Goal: Task Accomplishment & Management: Manage account settings

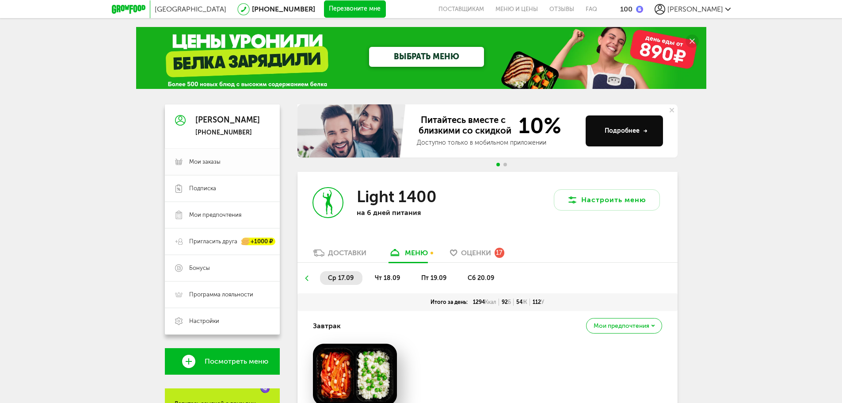
click at [218, 161] on span "Мои заказы" at bounding box center [204, 162] width 31 height 8
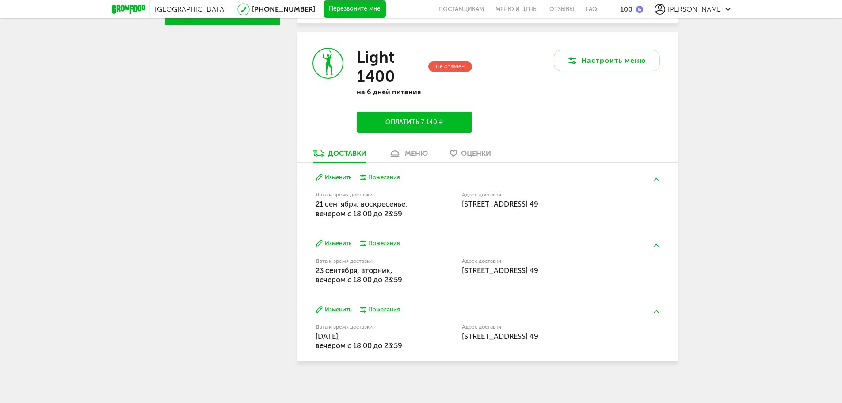
scroll to position [353, 0]
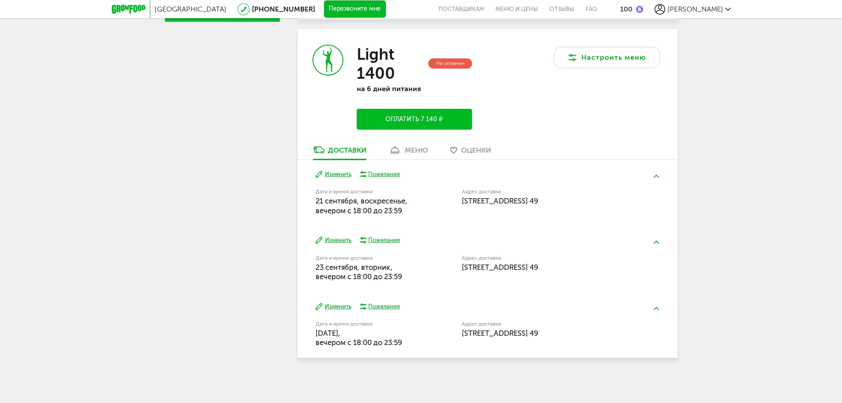
click at [333, 173] on button "Изменить" at bounding box center [334, 174] width 36 height 8
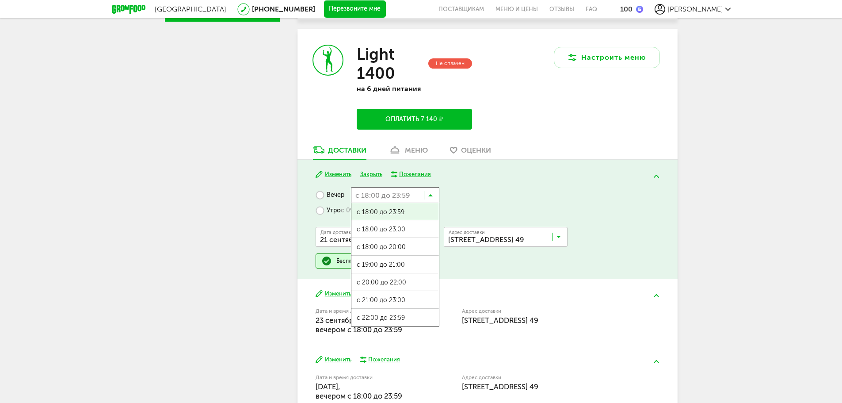
click at [436, 194] on input "Search for option" at bounding box center [395, 194] width 88 height 15
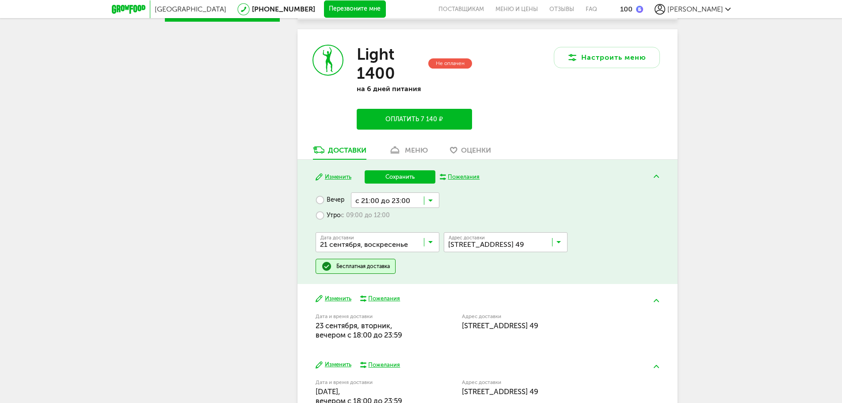
click at [416, 298] on span "с 21:00 до 23:00" at bounding box center [396, 305] width 88 height 19
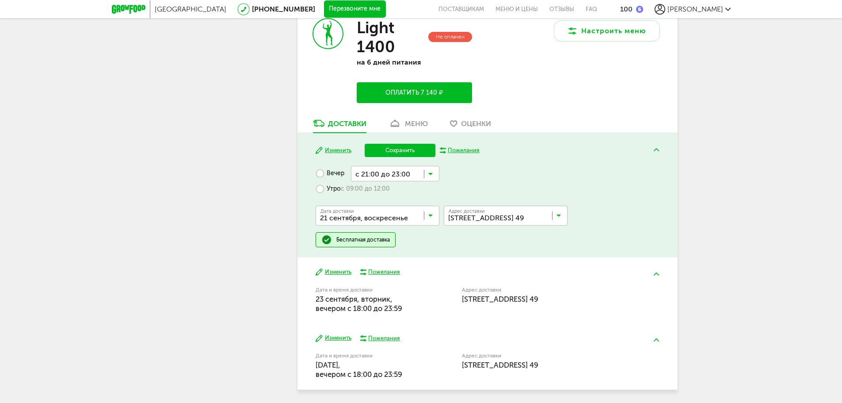
scroll to position [411, 0]
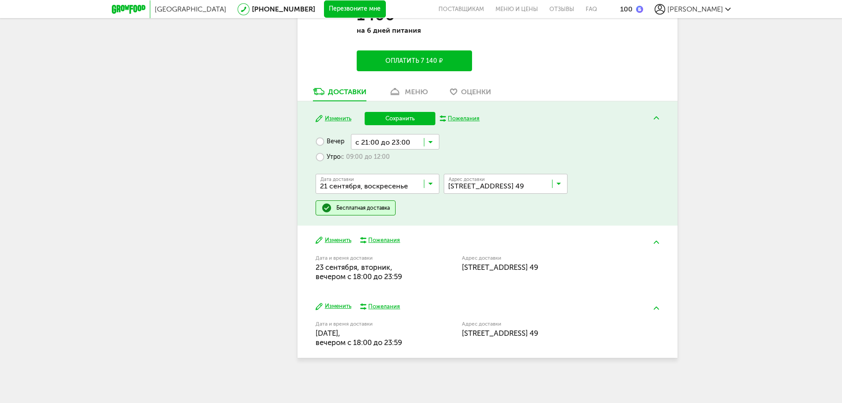
click at [341, 240] on button "Изменить" at bounding box center [334, 240] width 36 height 8
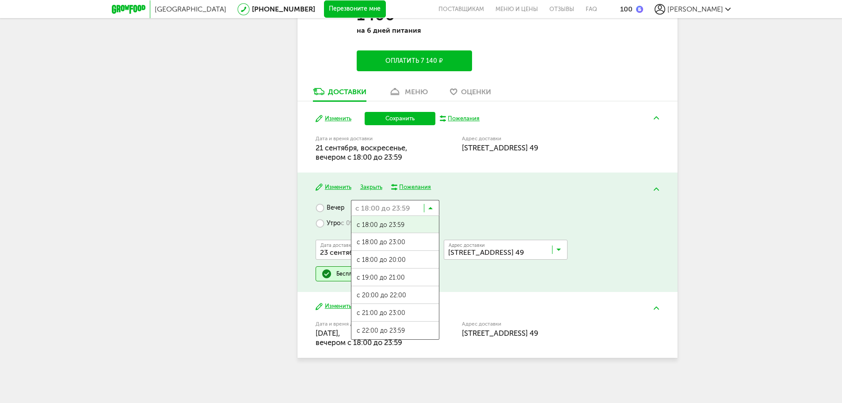
click at [430, 210] on icon at bounding box center [430, 210] width 4 height 9
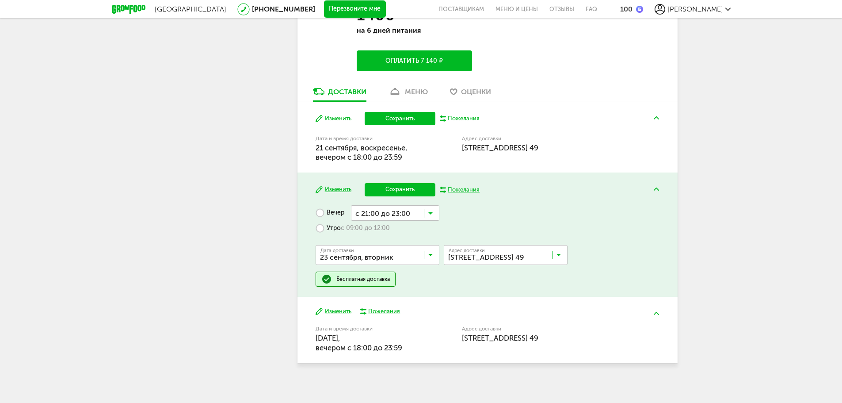
click at [409, 307] on ul "с 18:00 до 23:59 с 18:00 до 23:00 с 18:00 до 20:00 с 19:00 до 21:00 с 20:00 до …" at bounding box center [395, 283] width 88 height 124
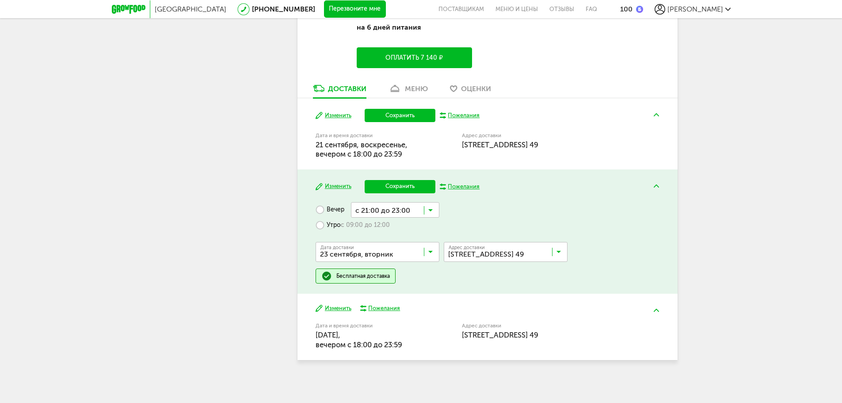
scroll to position [416, 0]
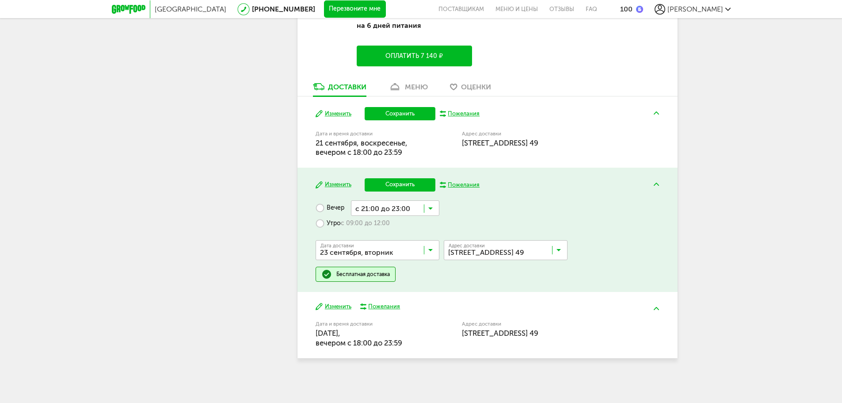
click at [344, 307] on button "Изменить" at bounding box center [334, 306] width 36 height 8
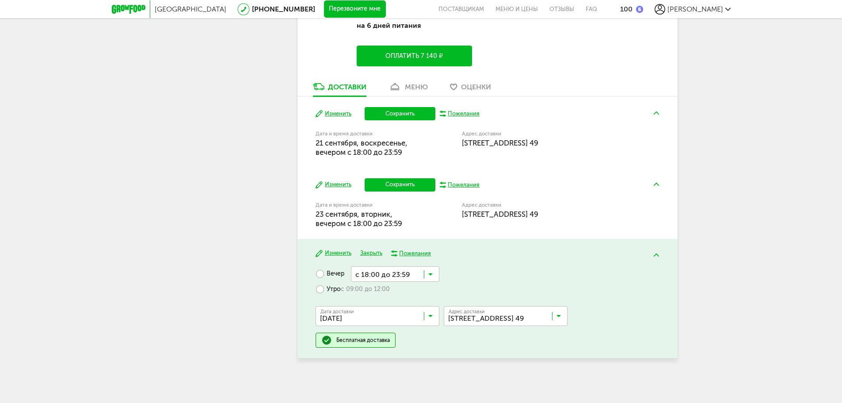
click at [427, 272] on input "Search for option" at bounding box center [395, 273] width 88 height 15
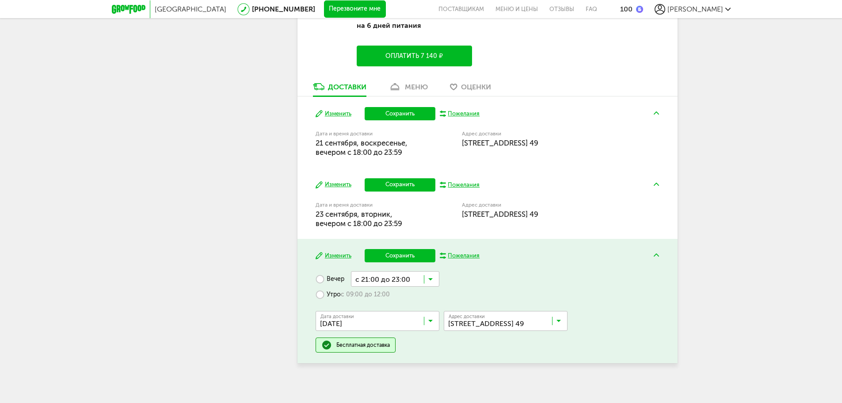
click at [412, 377] on span "с 21:00 до 23:00" at bounding box center [396, 384] width 88 height 19
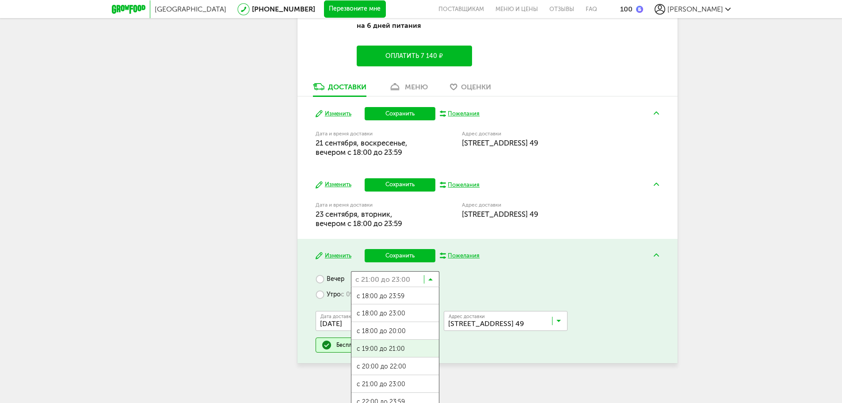
click at [432, 281] on icon at bounding box center [430, 281] width 4 height 9
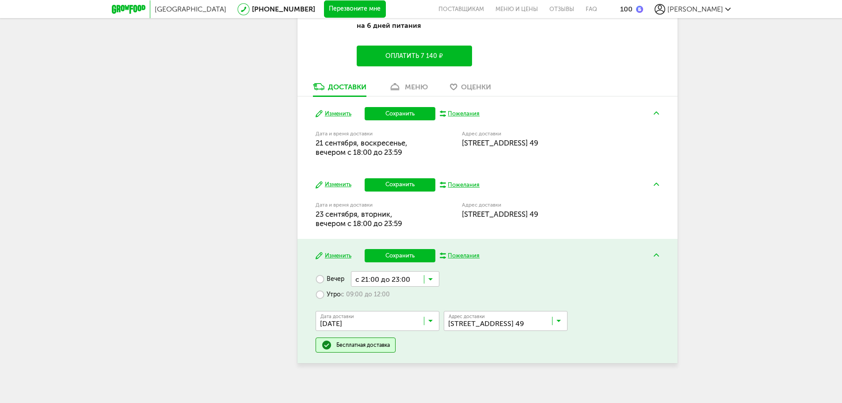
click at [502, 276] on div "Вечер с 21:00 до 23:00 Загрузка... с 18:00 до 23:59 с 18:00 до 23:00 с 18:00 до…" at bounding box center [488, 311] width 344 height 81
click at [403, 253] on button "Сохранить" at bounding box center [400, 255] width 71 height 13
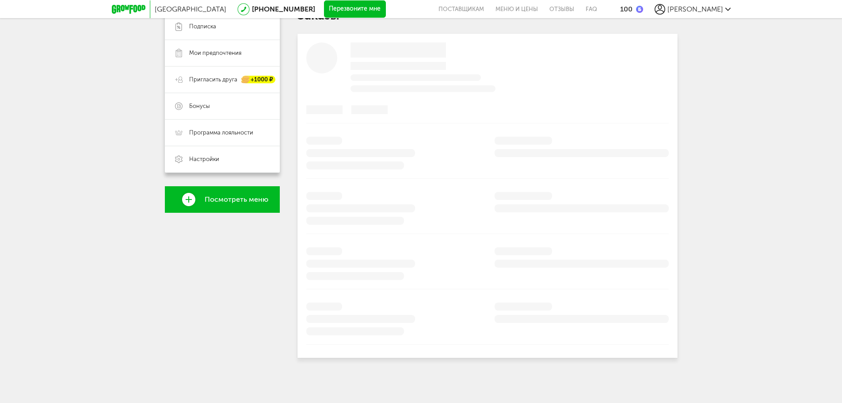
scroll to position [353, 0]
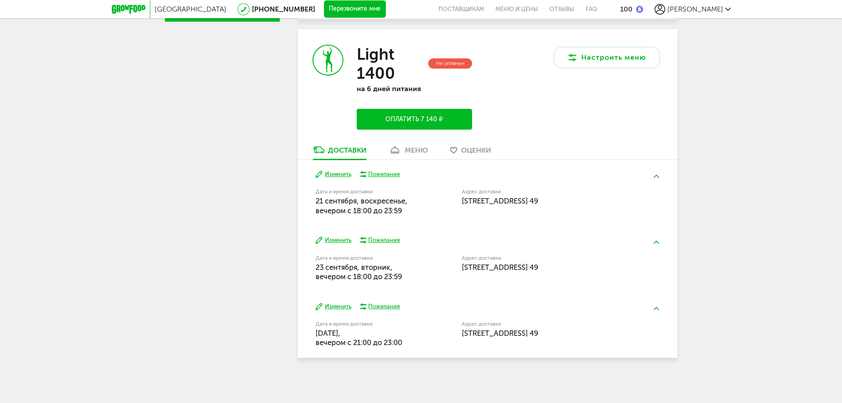
click at [416, 149] on div "меню" at bounding box center [416, 150] width 23 height 8
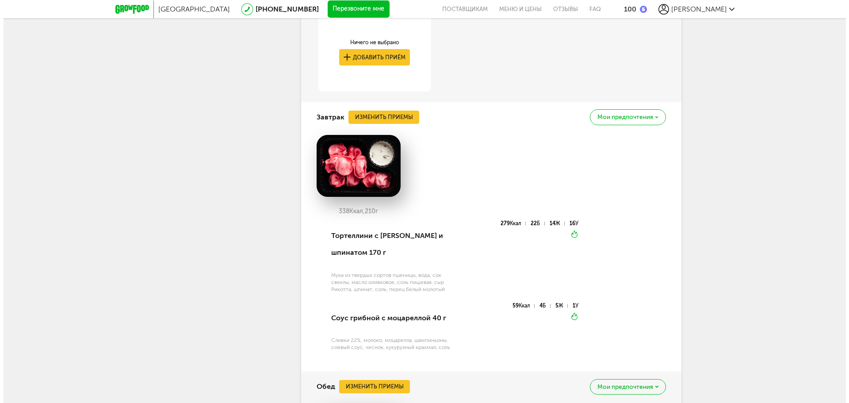
scroll to position [714, 0]
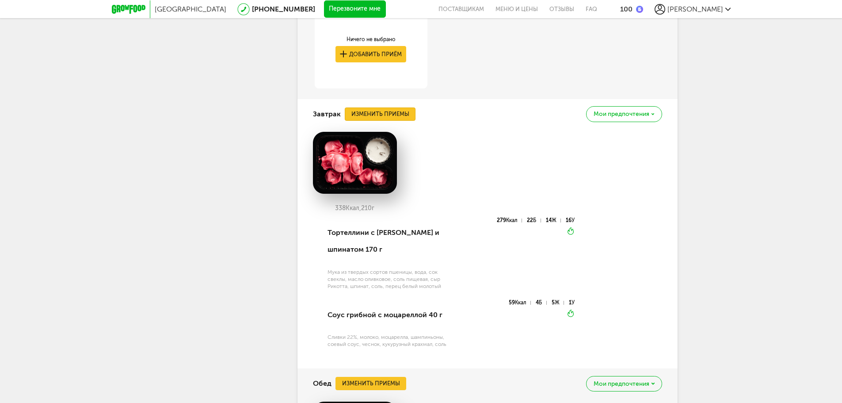
click at [384, 114] on button "Изменить приемы" at bounding box center [380, 113] width 71 height 13
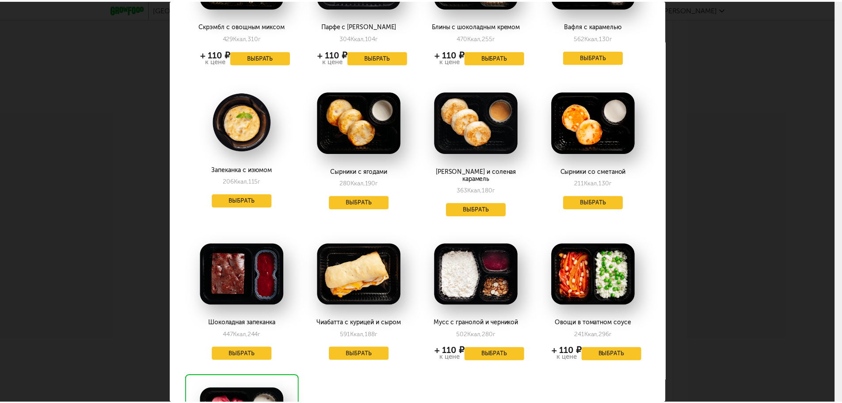
scroll to position [398, 0]
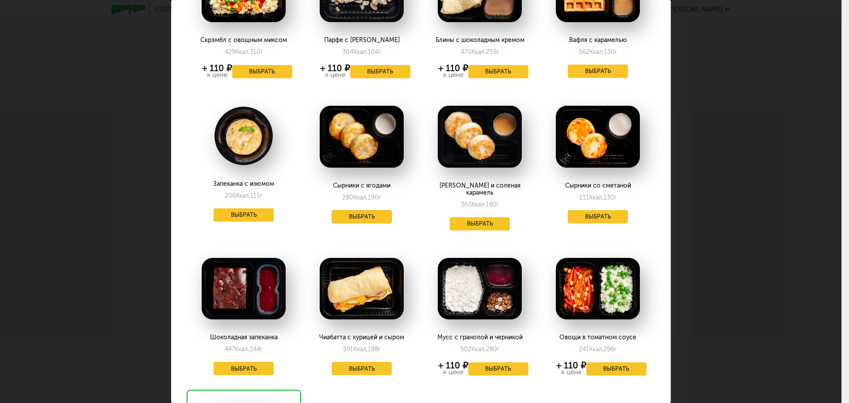
click at [374, 210] on button "Выбрать" at bounding box center [362, 216] width 60 height 13
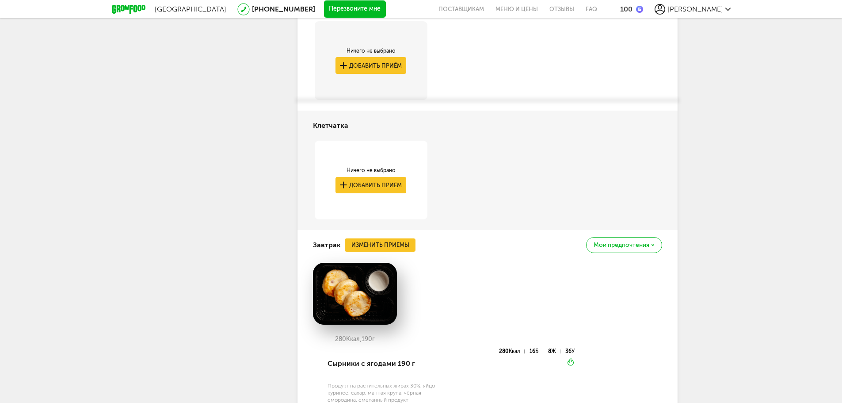
scroll to position [443, 0]
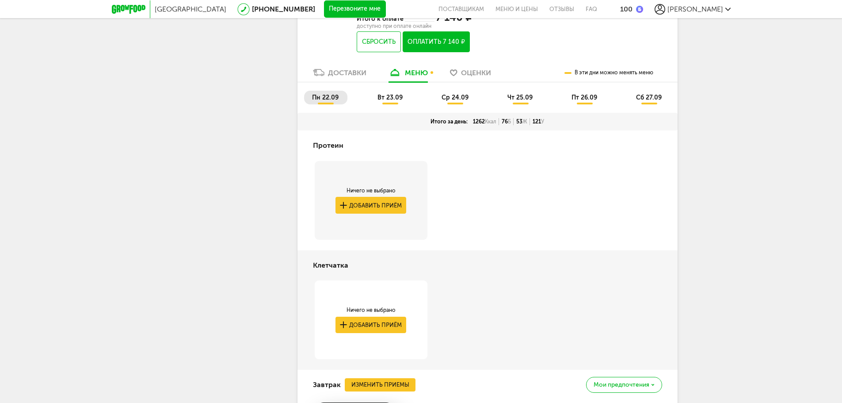
click at [397, 98] on span "вт 23.09" at bounding box center [390, 98] width 25 height 8
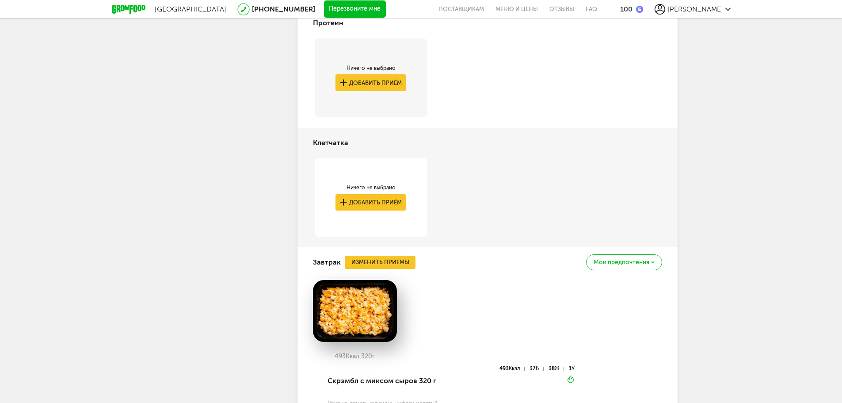
scroll to position [456, 0]
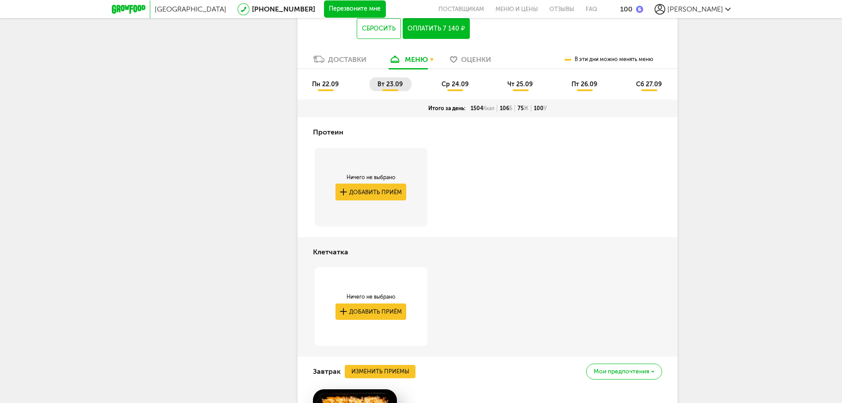
click at [456, 87] on span "ср 24.09" at bounding box center [455, 84] width 27 height 8
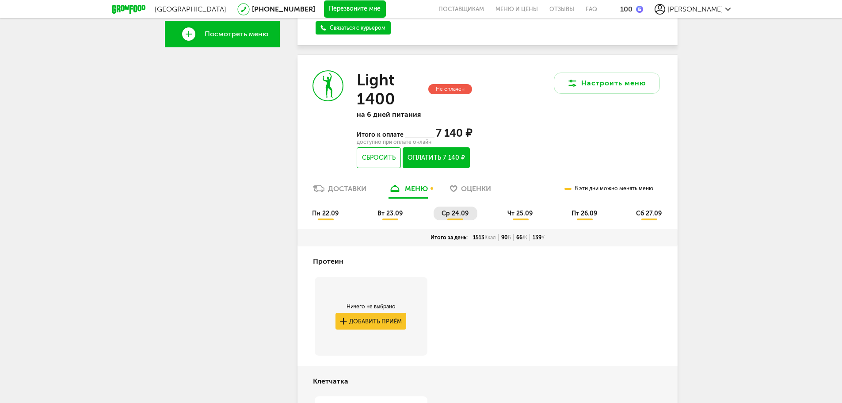
scroll to position [245, 0]
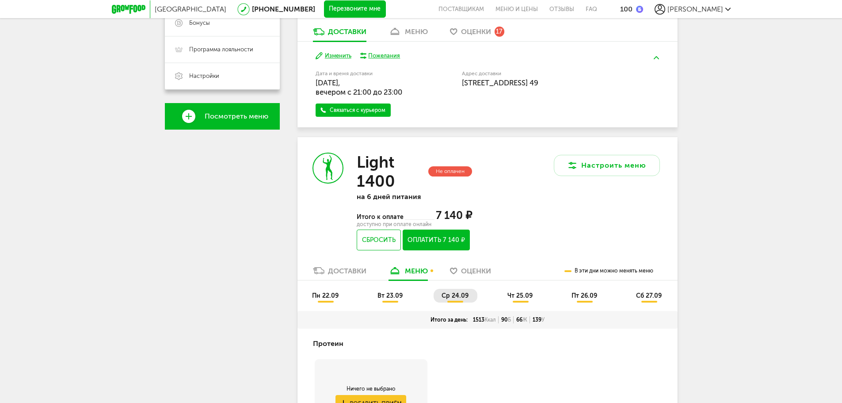
click at [528, 294] on span "чт 25.09" at bounding box center [520, 296] width 25 height 8
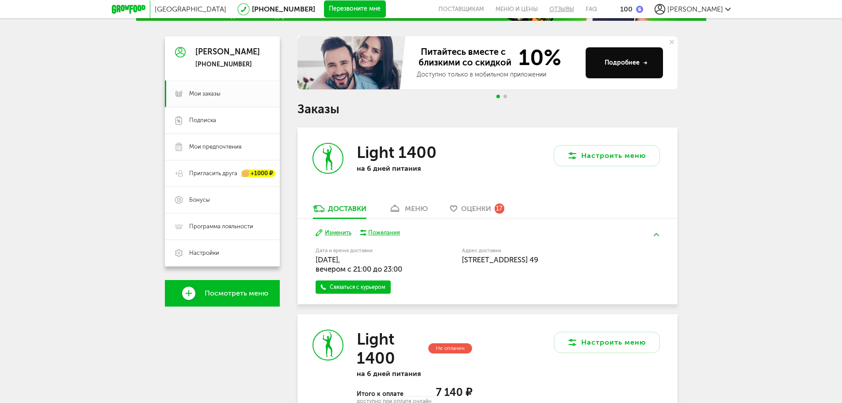
scroll to position [3, 0]
